Goal: Task Accomplishment & Management: Use online tool/utility

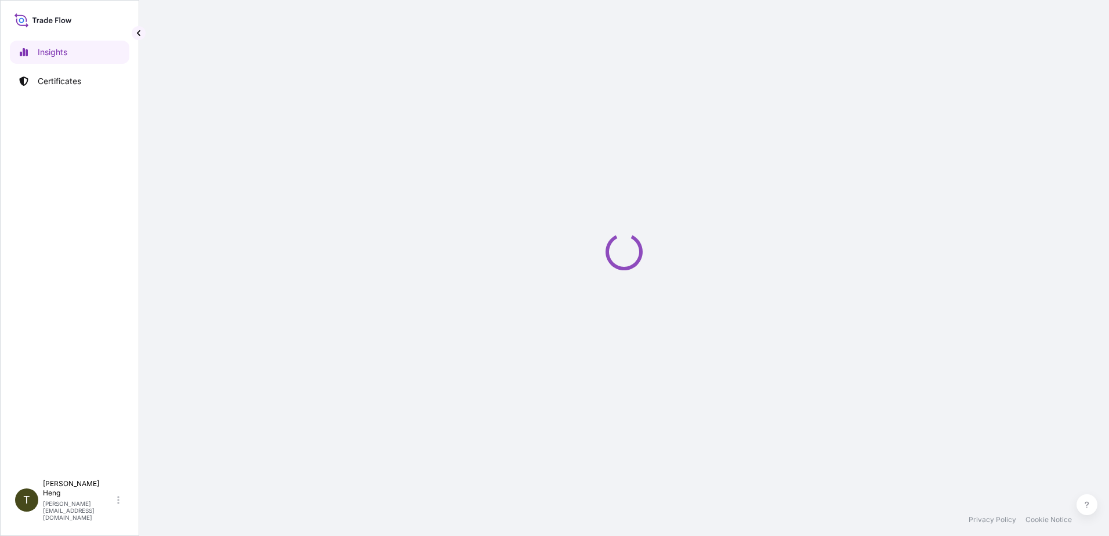
select select "2025"
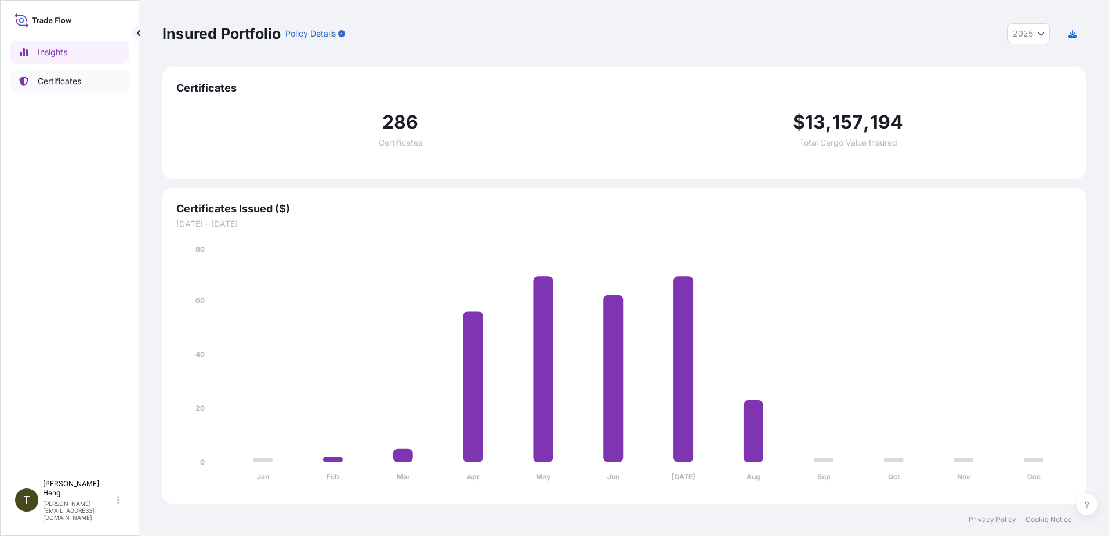
click at [58, 83] on p "Certificates" at bounding box center [60, 81] width 44 height 12
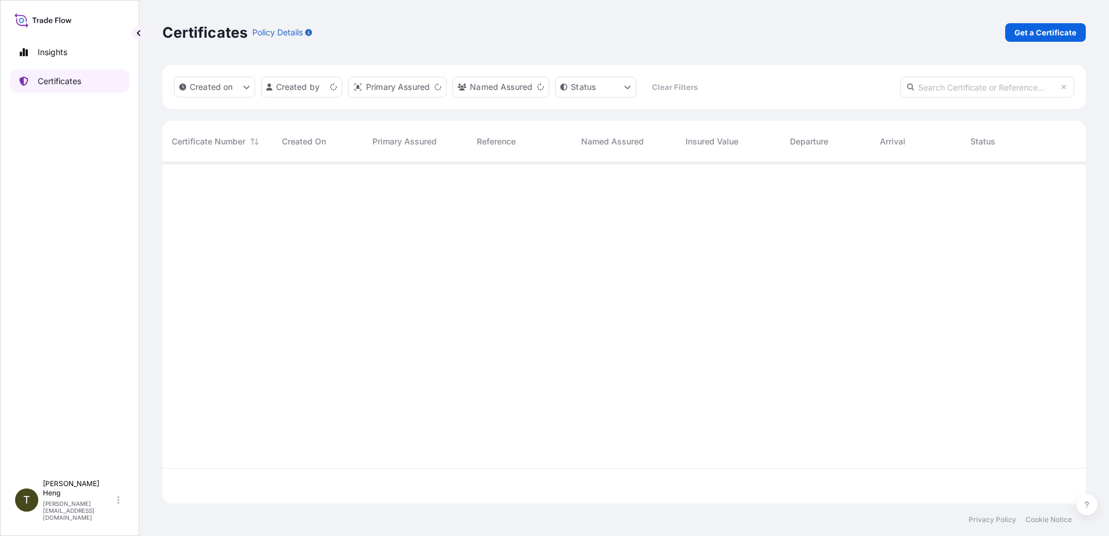
scroll to position [339, 915]
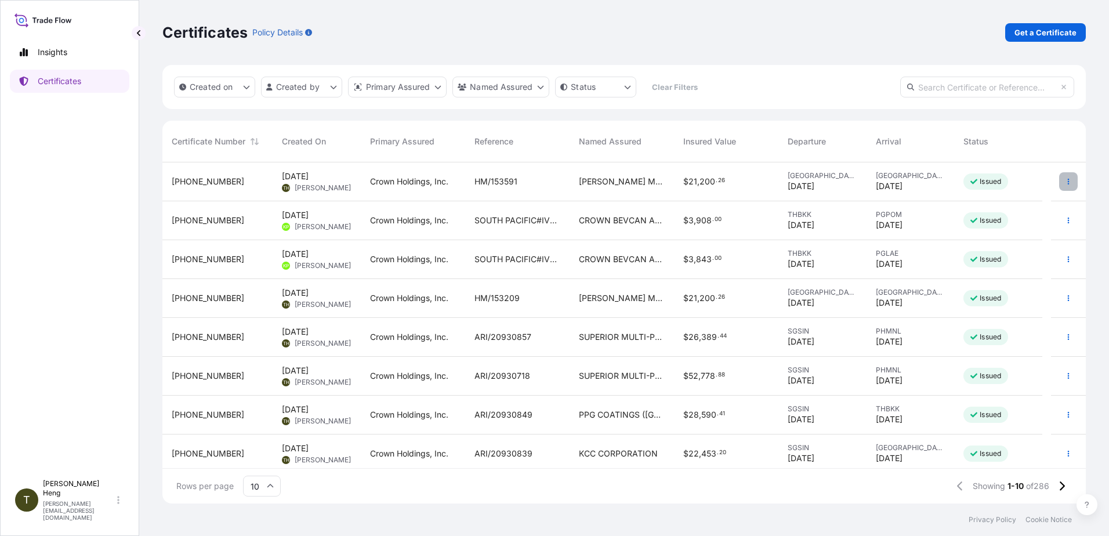
click at [1065, 184] on icon "button" at bounding box center [1068, 181] width 7 height 7
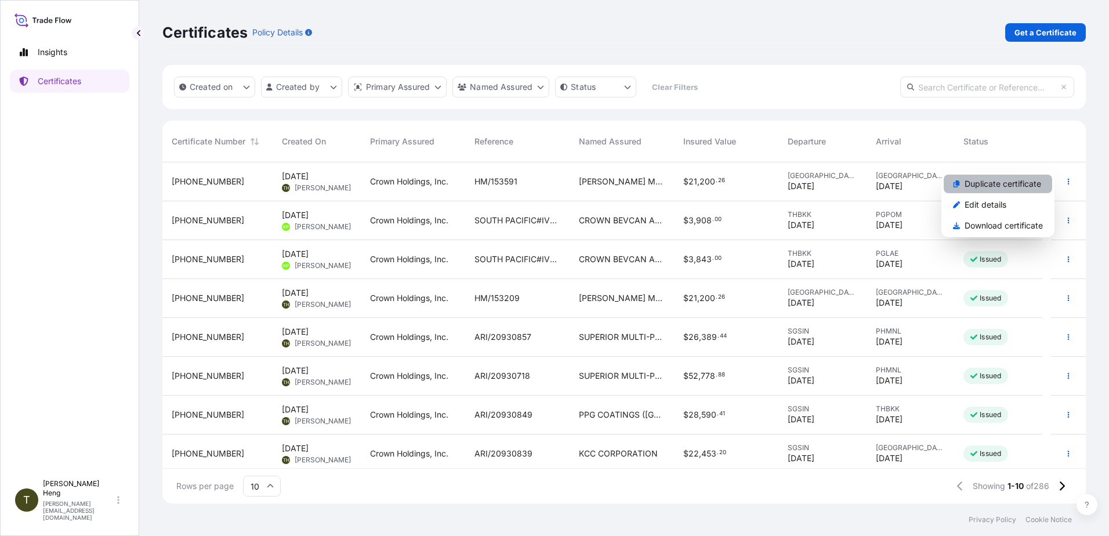
click at [997, 186] on p "Duplicate certificate" at bounding box center [1003, 184] width 77 height 12
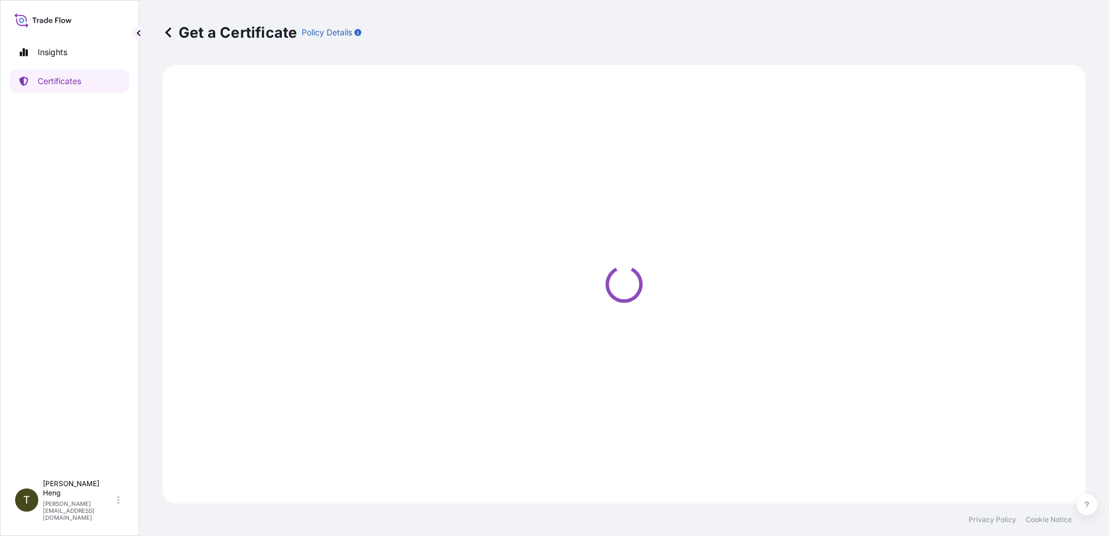
select select "Road"
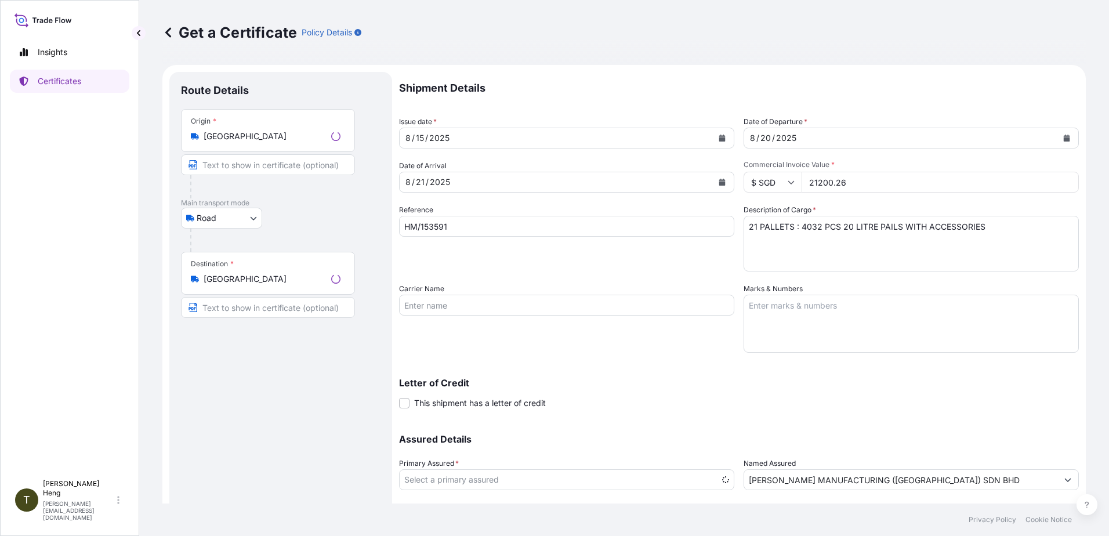
select select "31483"
click at [459, 231] on input "HM/153591" at bounding box center [566, 226] width 335 height 21
type input "HM/153592, 153646"
click at [750, 229] on textarea "21 PALLETS : 4032 PCS 20 LITRE PAILS WITH ACCESSORIES" at bounding box center [911, 244] width 335 height 56
type textarea "22 PALLETS : 4032 PCS 20 LITRE PAILS WITH ACCESSORIES"
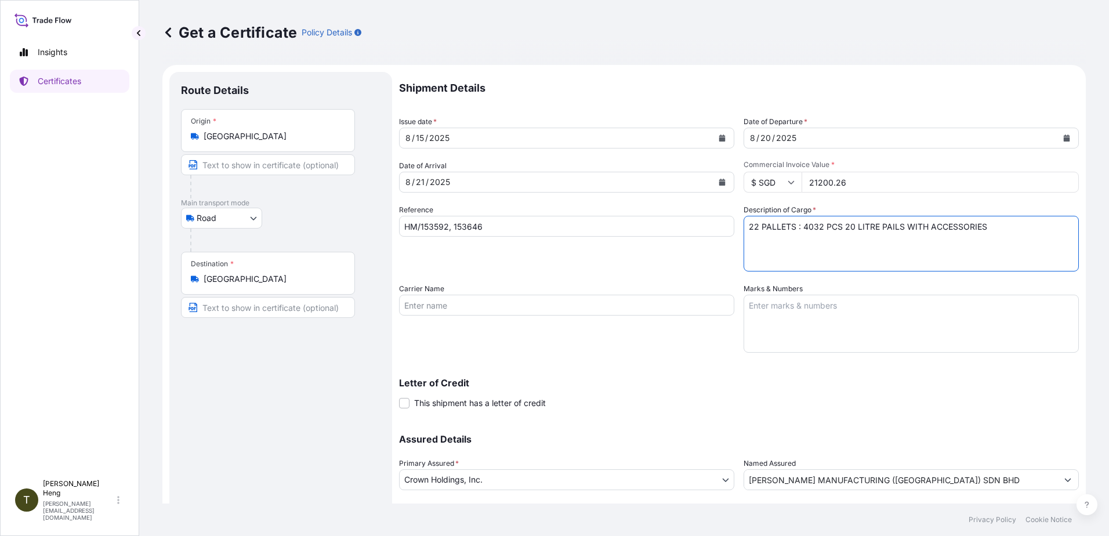
click at [806, 180] on input "21200.26" at bounding box center [940, 182] width 277 height 21
type input "8726.26"
click at [801, 229] on textarea "21 PALLETS : 4032 PCS 20 LITRE PAILS WITH ACCESSORIES" at bounding box center [911, 244] width 335 height 56
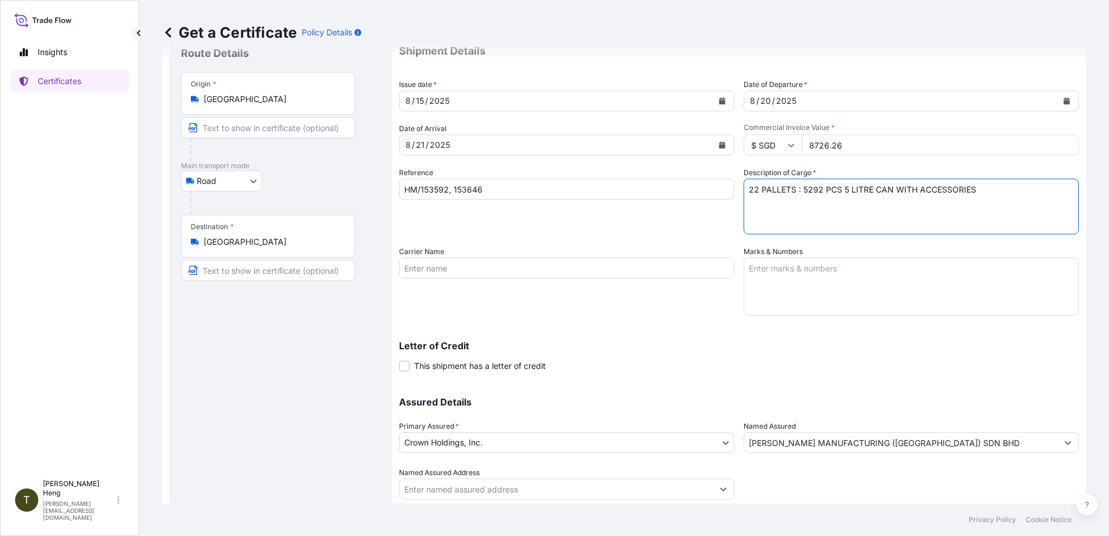
scroll to position [73, 0]
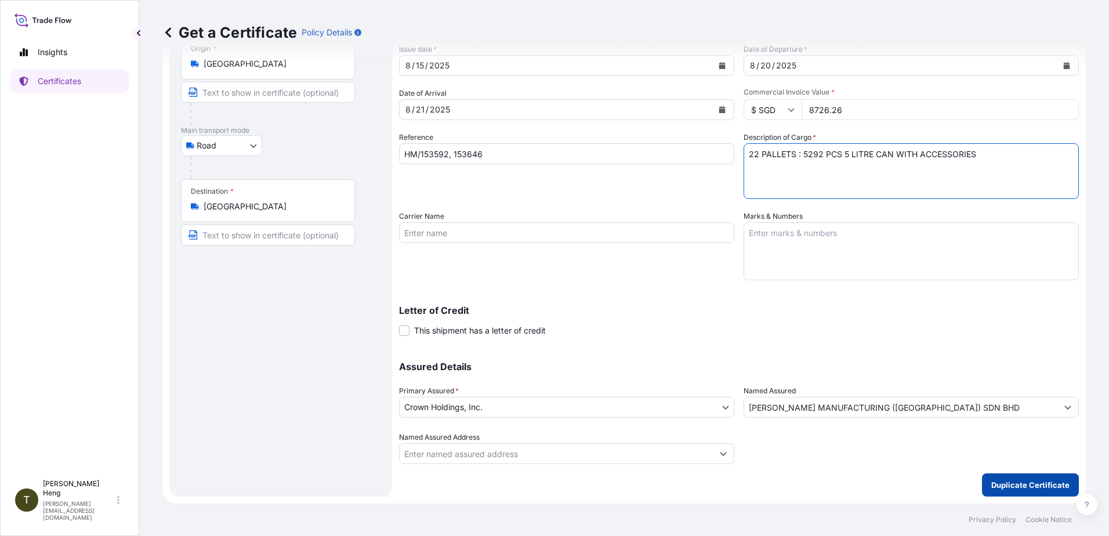
type textarea "22 PALLETS : 5292 PCS 5 LITRE CAN WITH ACCESSORIES"
click at [1022, 491] on button "Duplicate Certificate" at bounding box center [1030, 484] width 97 height 23
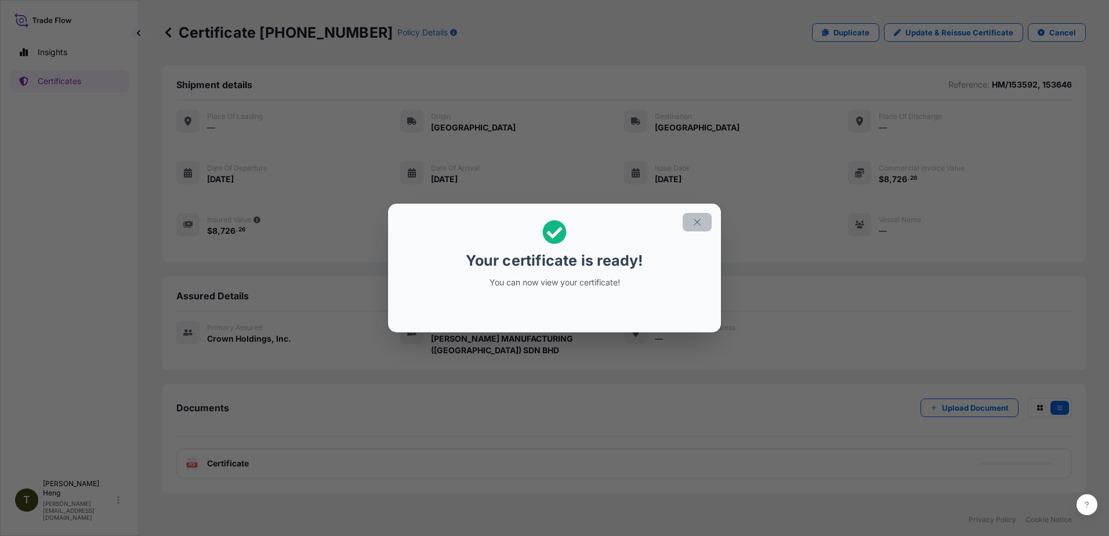
click at [695, 222] on icon "button" at bounding box center [697, 222] width 10 height 10
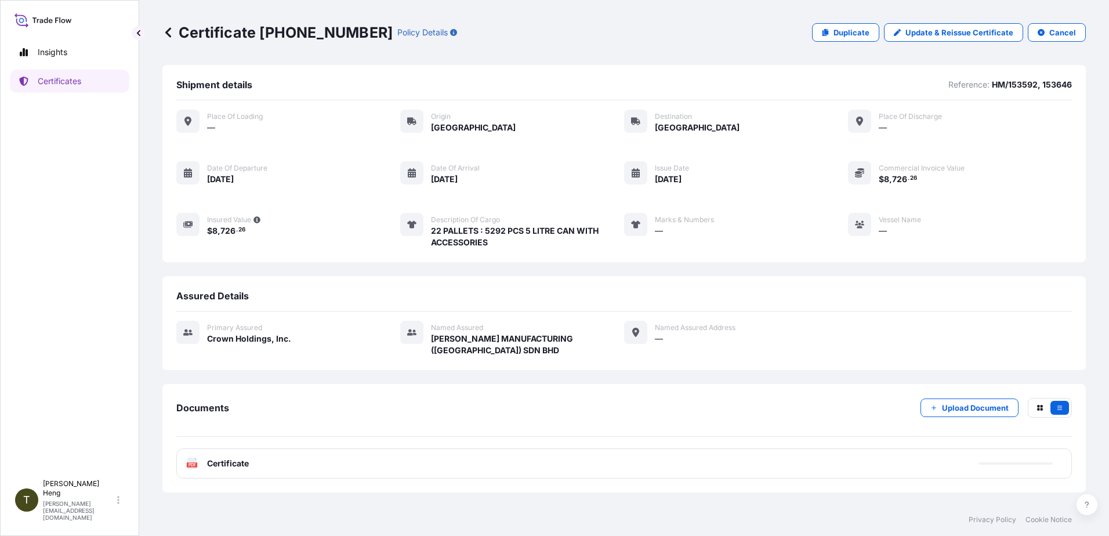
click at [191, 463] on text "PDF" at bounding box center [193, 465] width 8 height 4
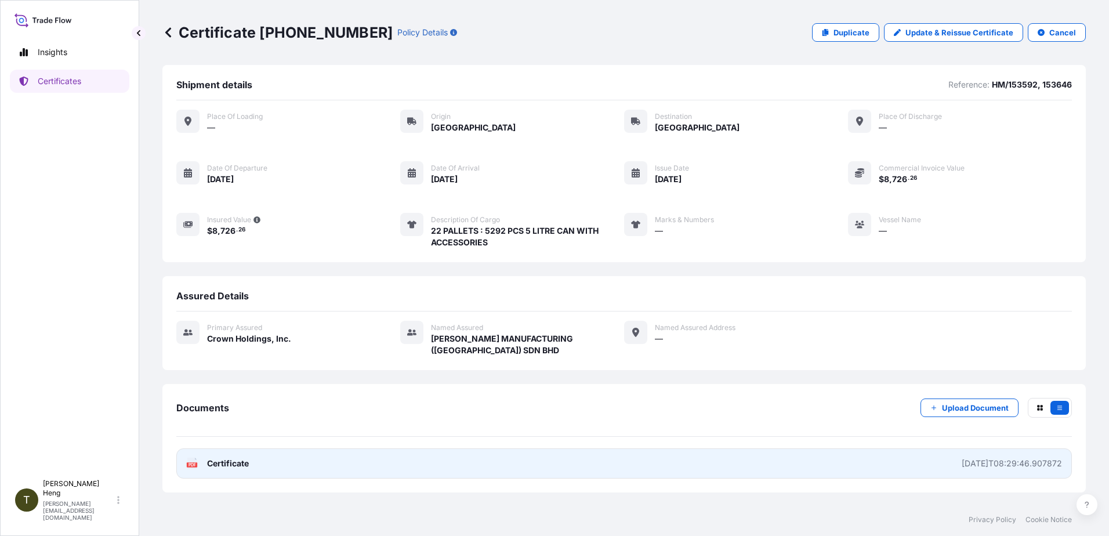
click at [191, 463] on text "PDF" at bounding box center [193, 465] width 8 height 4
